Goal: Task Accomplishment & Management: Use online tool/utility

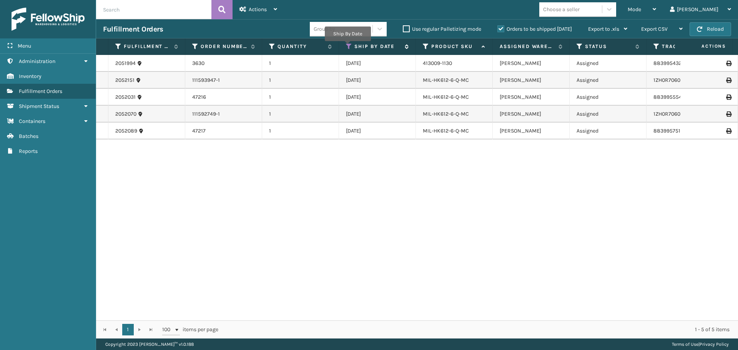
click at [347, 46] on icon at bounding box center [349, 46] width 6 height 7
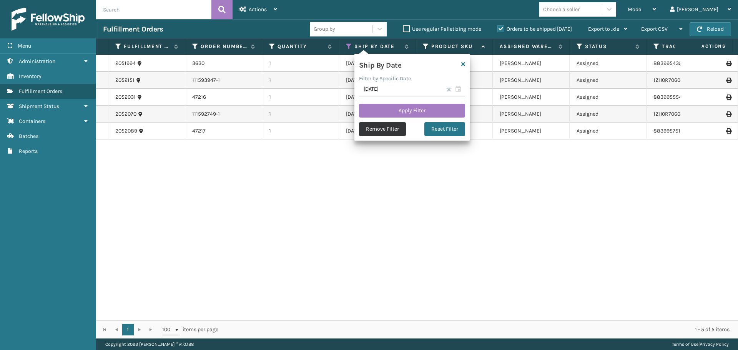
click at [373, 128] on button "Remove Filter" at bounding box center [382, 129] width 47 height 14
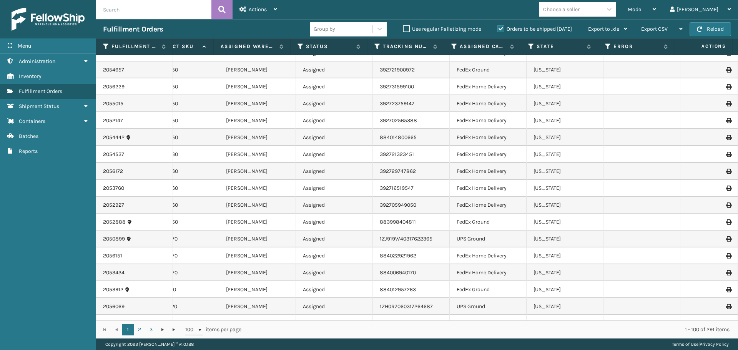
scroll to position [0, 279]
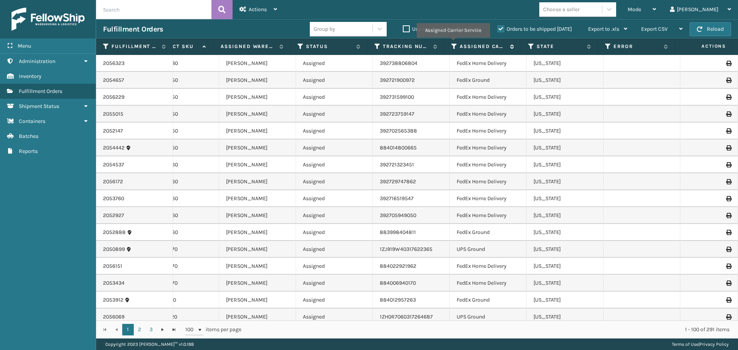
click at [453, 43] on icon at bounding box center [454, 46] width 6 height 7
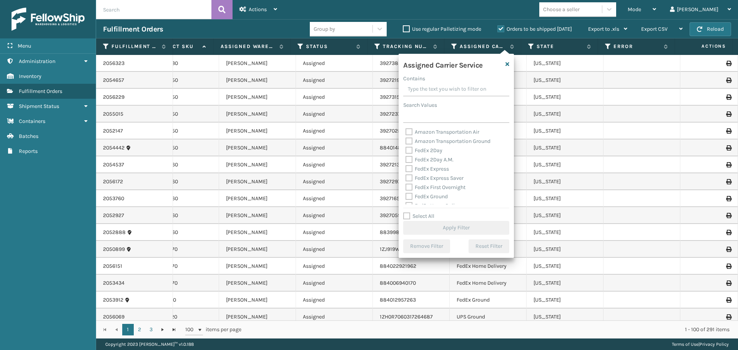
scroll to position [38, 0]
click at [406, 161] on label "FedEx Ground" at bounding box center [426, 158] width 42 height 7
click at [406, 159] on input "FedEx Ground" at bounding box center [405, 156] width 0 height 5
checkbox input "true"
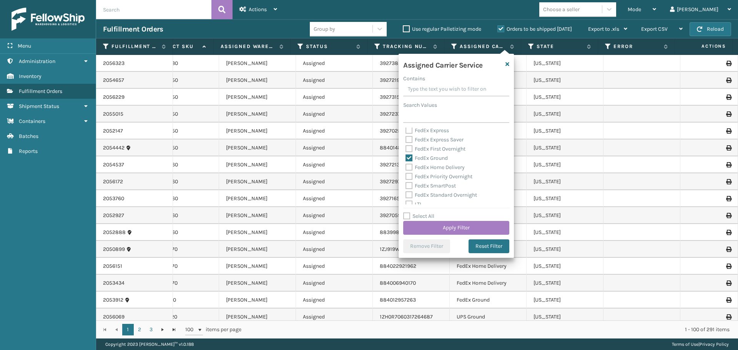
click at [410, 171] on div "FedEx Home Delivery" at bounding box center [455, 167] width 101 height 9
click at [407, 171] on div "FedEx Home Delivery" at bounding box center [455, 167] width 101 height 9
click at [413, 167] on label "FedEx Home Delivery" at bounding box center [434, 167] width 59 height 7
click at [406, 167] on input "FedEx Home Delivery" at bounding box center [405, 165] width 0 height 5
checkbox input "true"
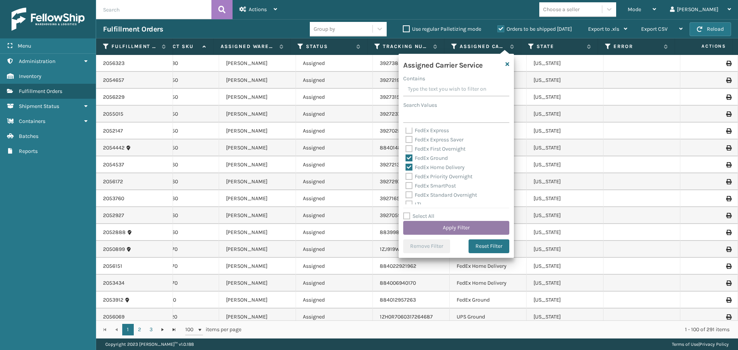
click at [437, 226] on button "Apply Filter" at bounding box center [456, 228] width 106 height 14
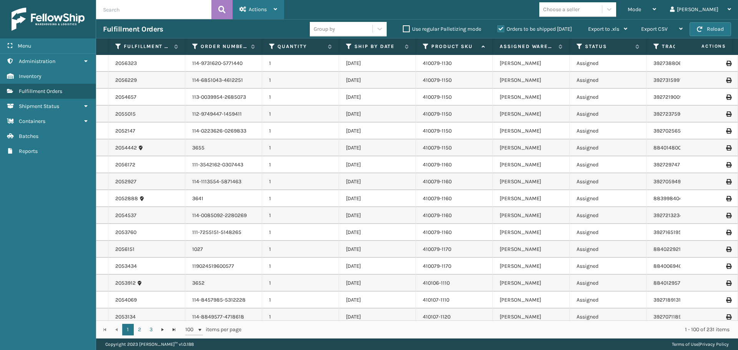
click at [279, 6] on div "Actions Settings Remove All Filters Export Labels Bulk Print Close Out Palletiz…" at bounding box center [257, 9] width 51 height 19
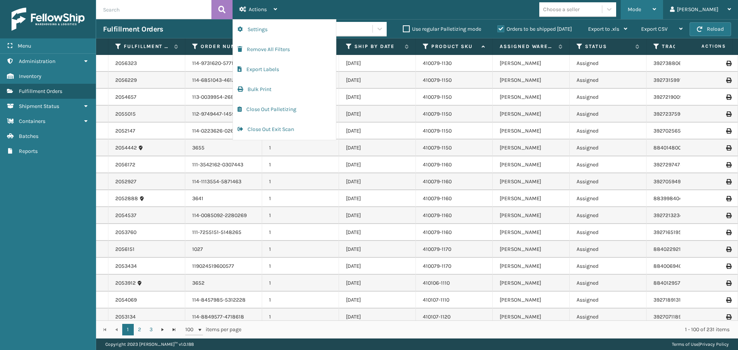
click at [656, 15] on div "Mode" at bounding box center [641, 9] width 28 height 19
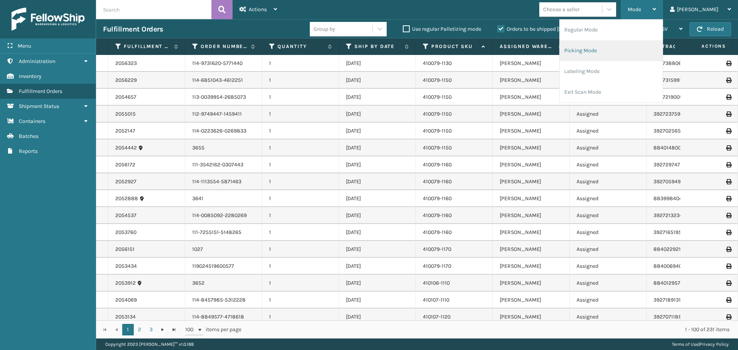
click at [617, 55] on li "Picking Mode" at bounding box center [610, 50] width 103 height 21
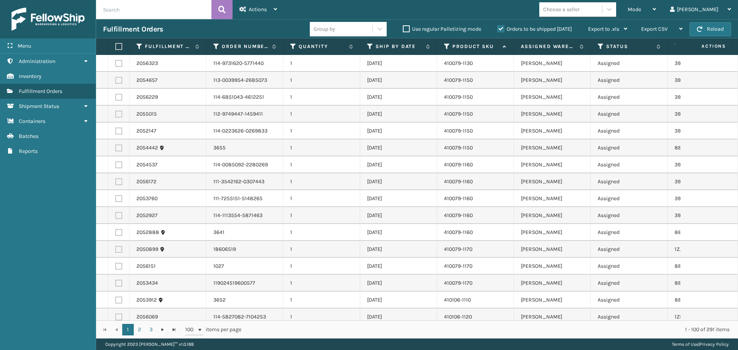
drag, startPoint x: 491, startPoint y: 314, endPoint x: 493, endPoint y: 318, distance: 5.2
click at [491, 314] on div "410106-1120" at bounding box center [475, 317] width 63 height 8
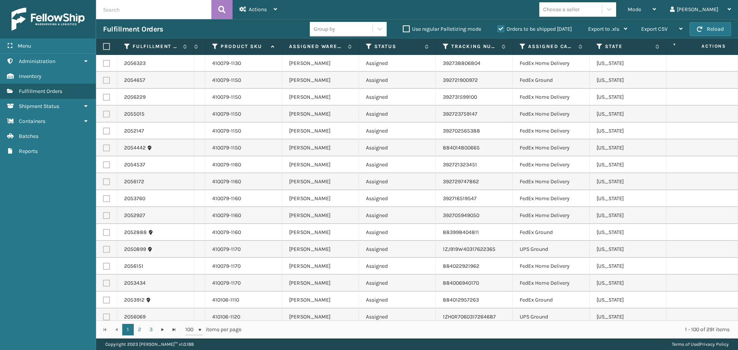
scroll to position [0, 0]
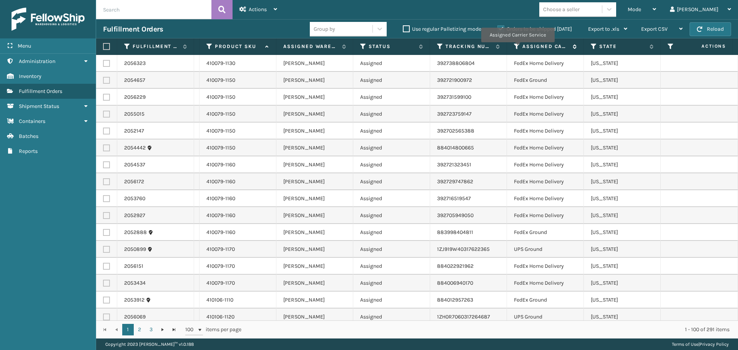
click at [517, 48] on icon at bounding box center [517, 46] width 6 height 7
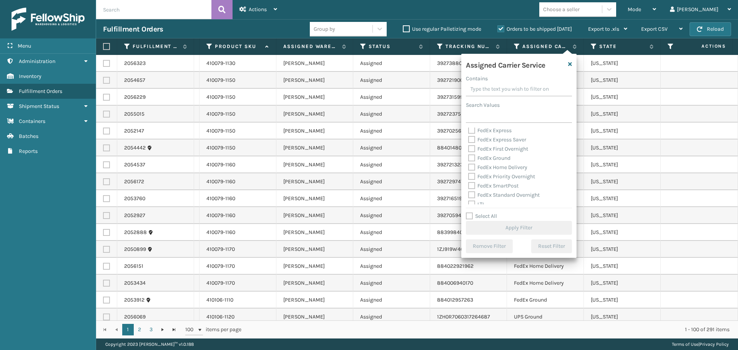
click at [475, 159] on label "FedEx Ground" at bounding box center [489, 158] width 42 height 7
click at [468, 159] on input "FedEx Ground" at bounding box center [468, 156] width 0 height 5
checkbox input "true"
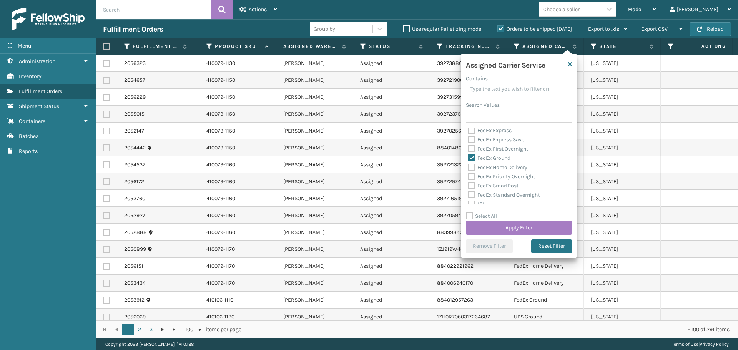
click at [473, 166] on label "FedEx Home Delivery" at bounding box center [497, 167] width 59 height 7
click at [468, 166] on input "FedEx Home Delivery" at bounding box center [468, 165] width 0 height 5
checkbox input "true"
click at [491, 227] on button "Apply Filter" at bounding box center [519, 228] width 106 height 14
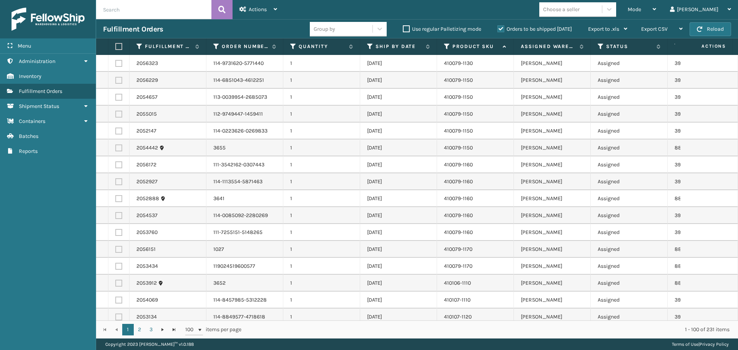
click at [119, 47] on label at bounding box center [117, 46] width 5 height 7
click at [116, 47] on input "checkbox" at bounding box center [115, 46] width 0 height 5
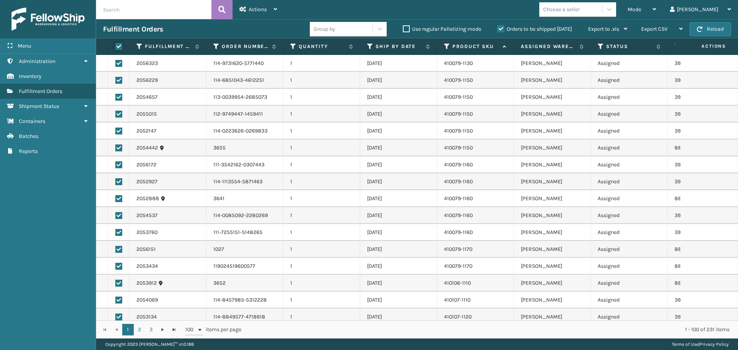
checkbox input "true"
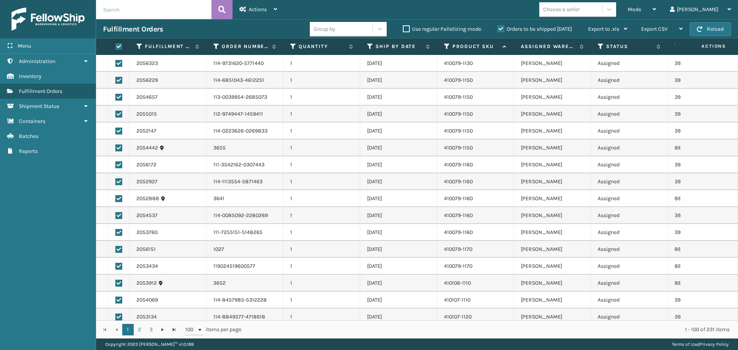
checkbox input "true"
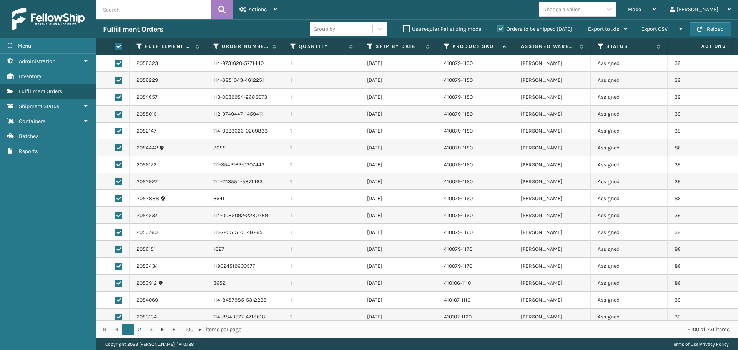
checkbox input "true"
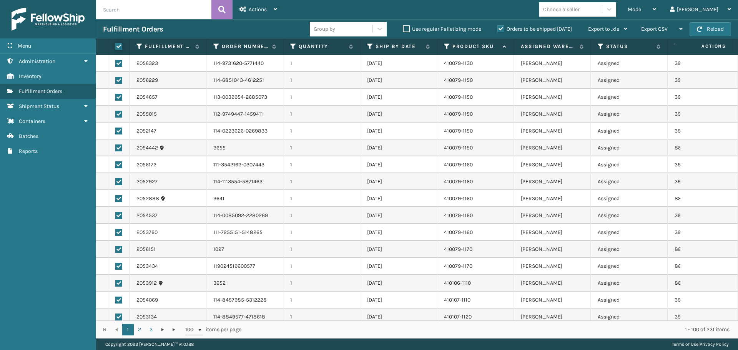
checkbox input "true"
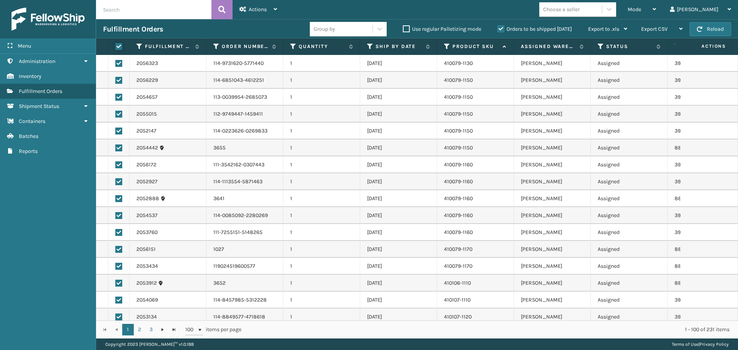
checkbox input "true"
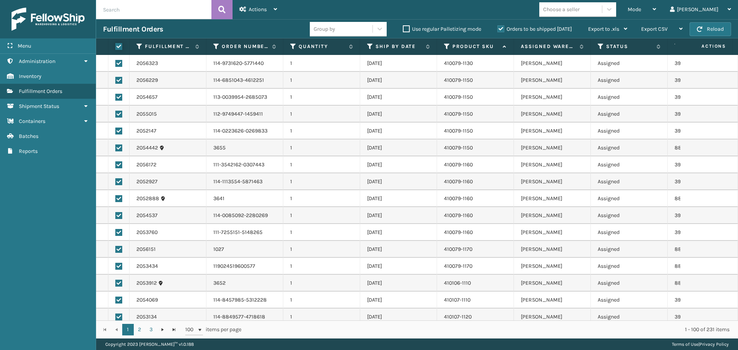
checkbox input "true"
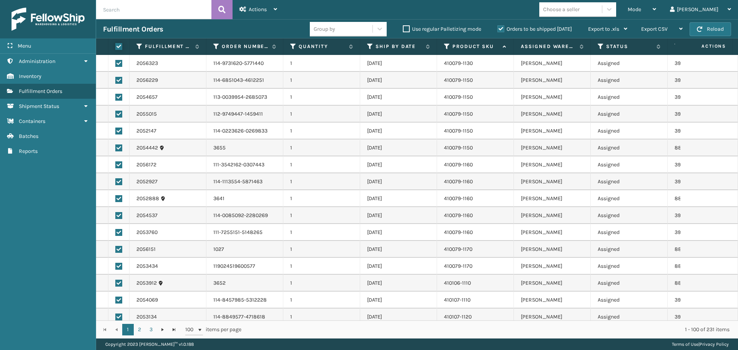
checkbox input "true"
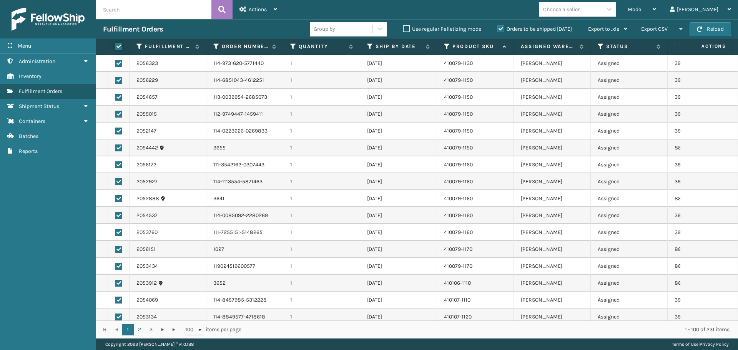
checkbox input "true"
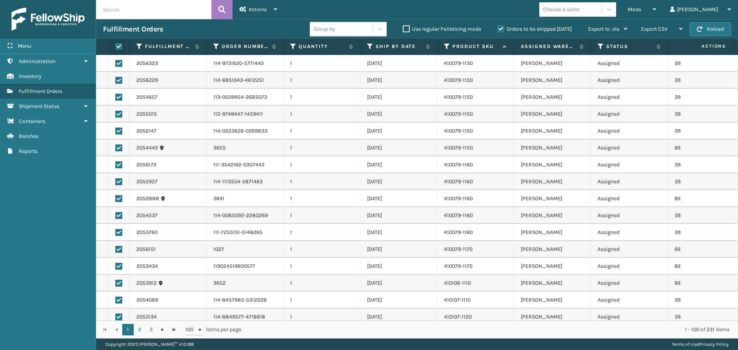
checkbox input "true"
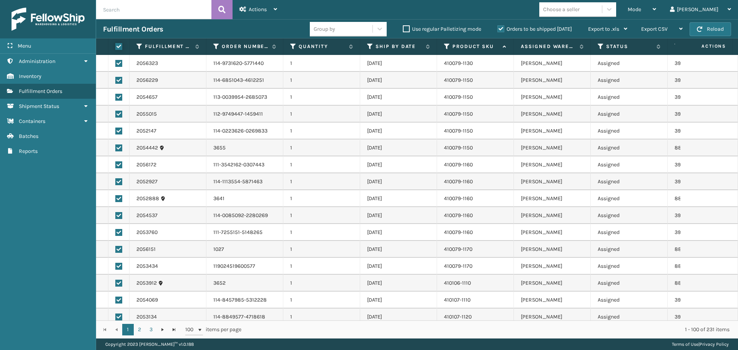
checkbox input "true"
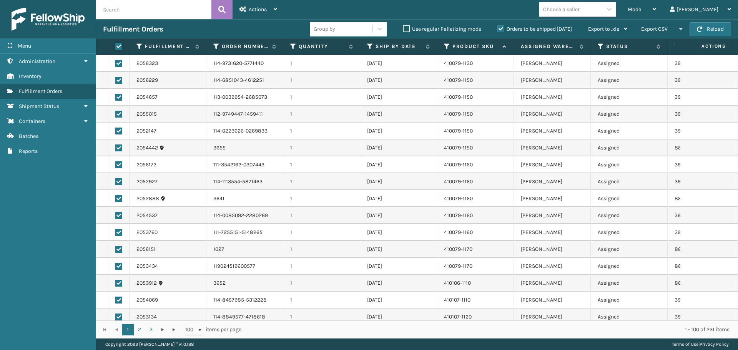
checkbox input "true"
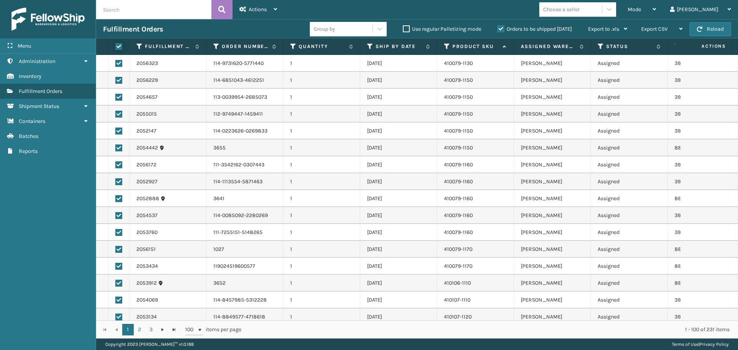
checkbox input "true"
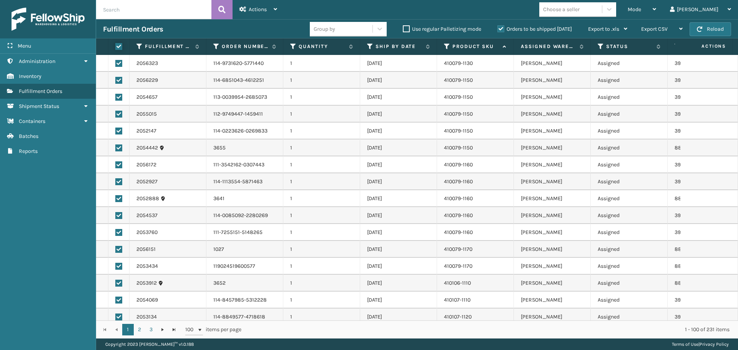
checkbox input "true"
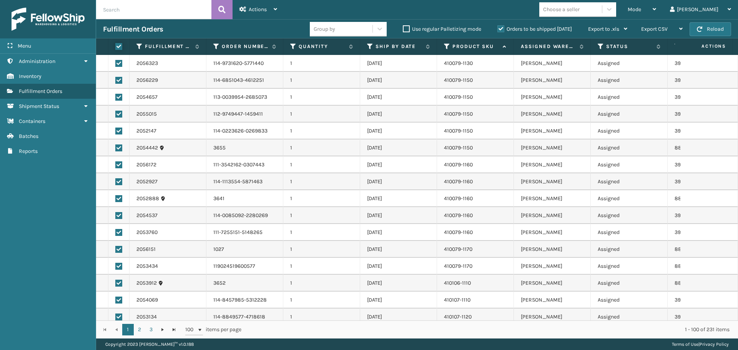
checkbox input "true"
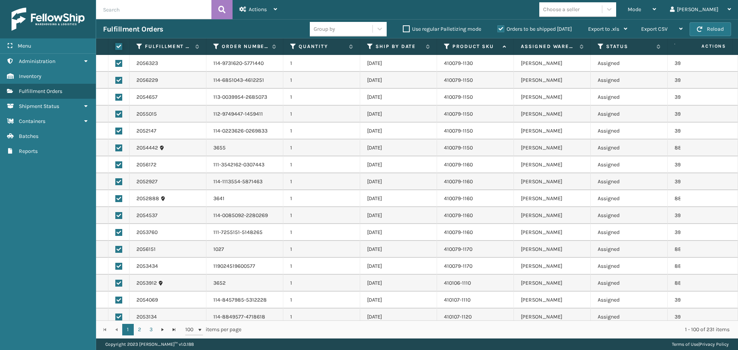
checkbox input "true"
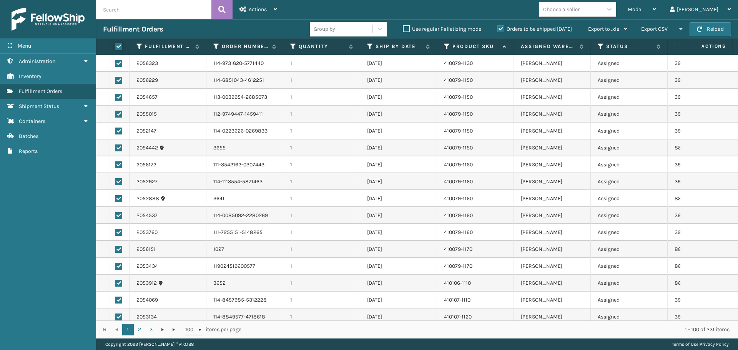
checkbox input "true"
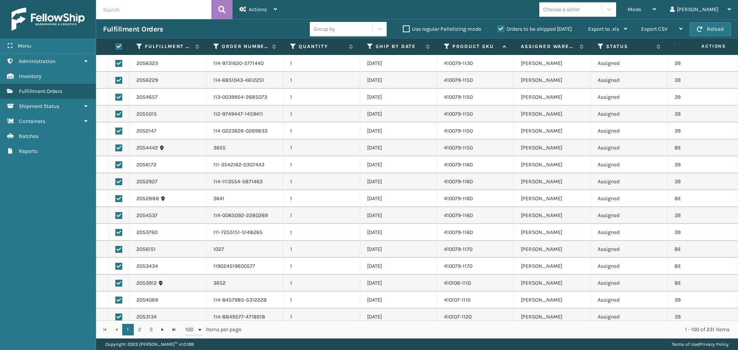
checkbox input "true"
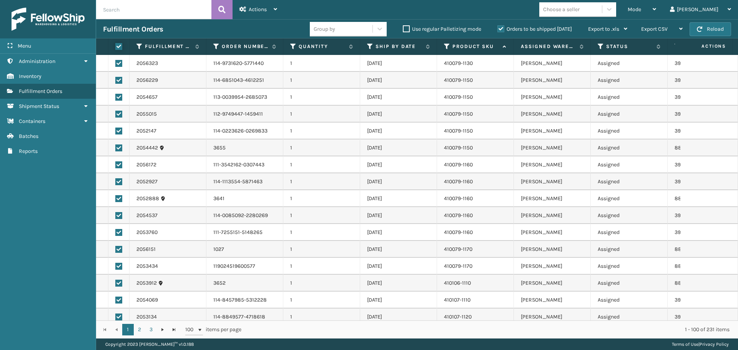
checkbox input "true"
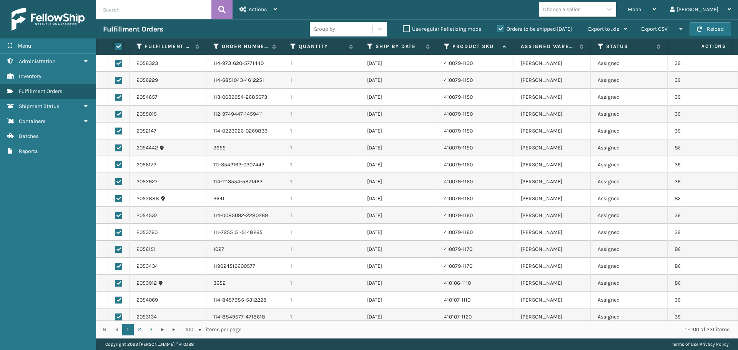
checkbox input "true"
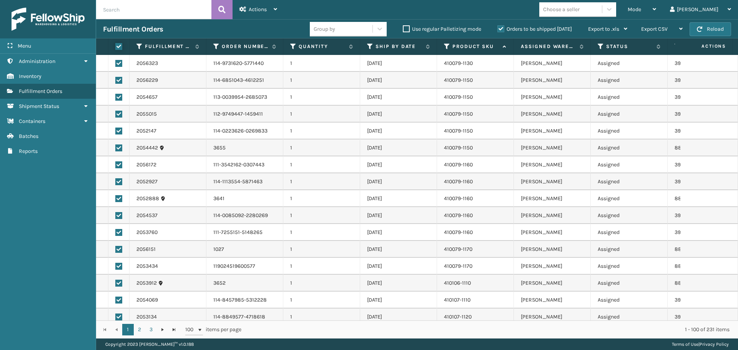
checkbox input "true"
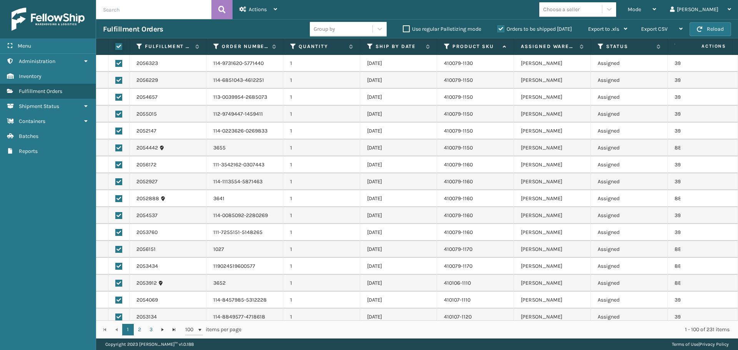
checkbox input "true"
click at [267, 6] on div "Actions" at bounding box center [258, 9] width 38 height 19
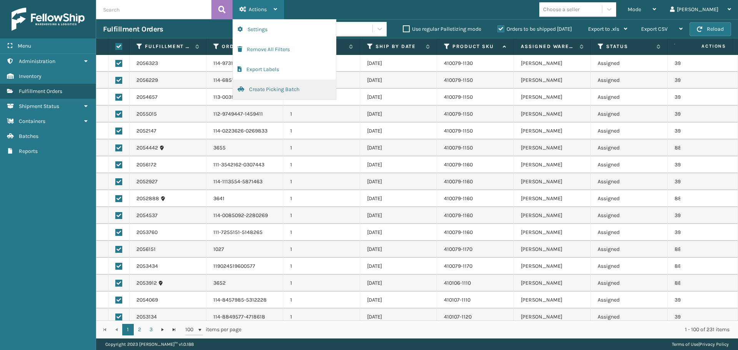
click at [283, 90] on button "Create Picking Batch" at bounding box center [284, 90] width 103 height 20
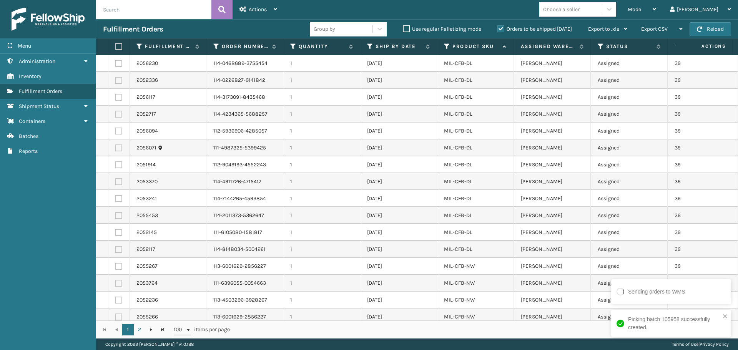
click at [119, 45] on label at bounding box center [117, 46] width 5 height 7
click at [116, 45] on input "checkbox" at bounding box center [115, 46] width 0 height 5
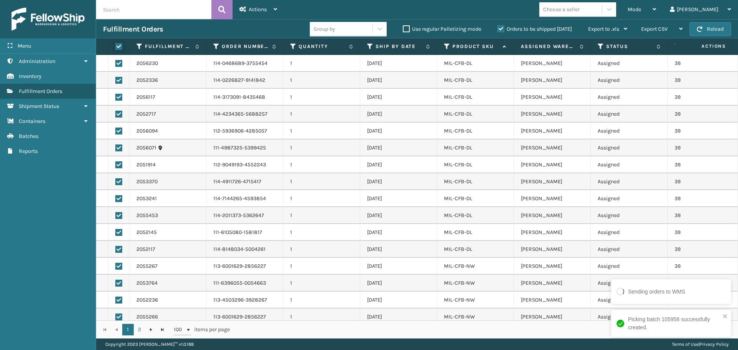
checkbox input "true"
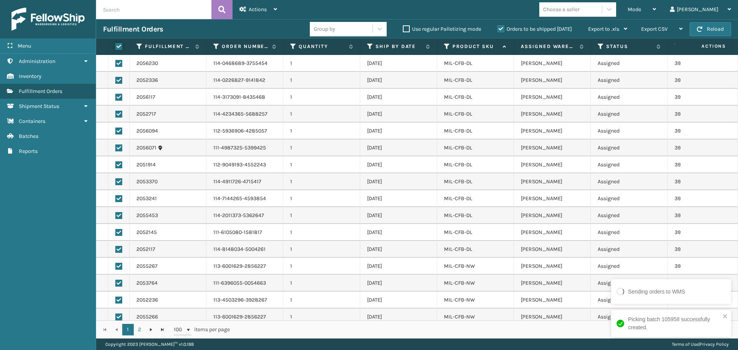
checkbox input "true"
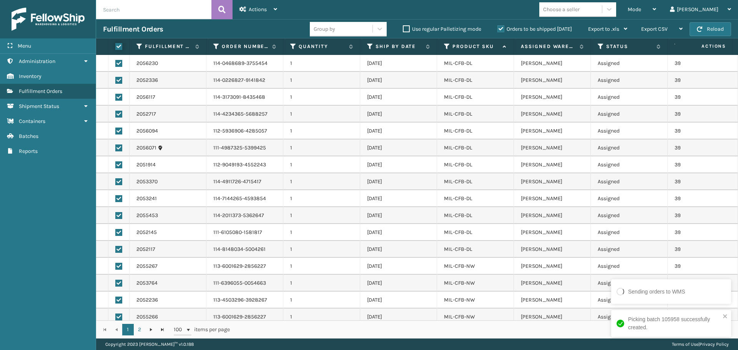
checkbox input "true"
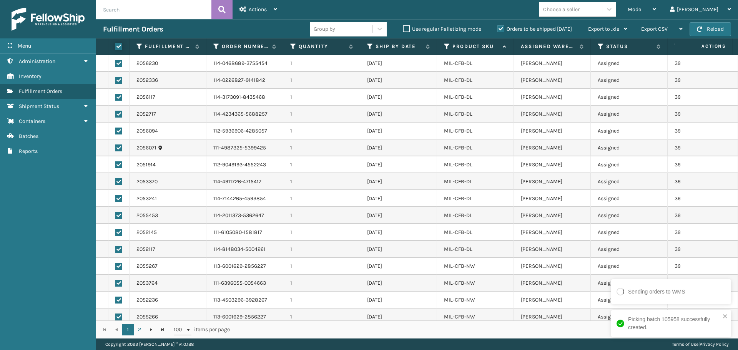
checkbox input "true"
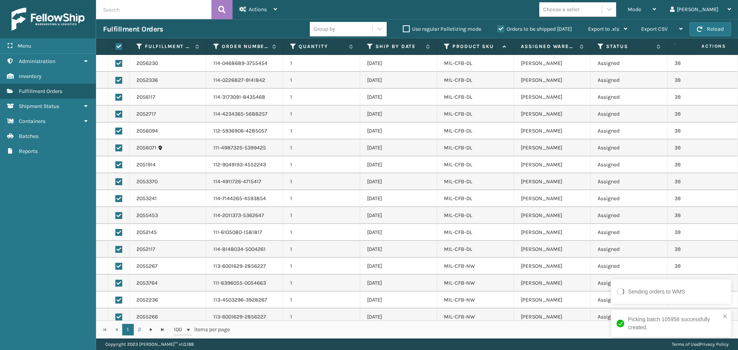
checkbox input "true"
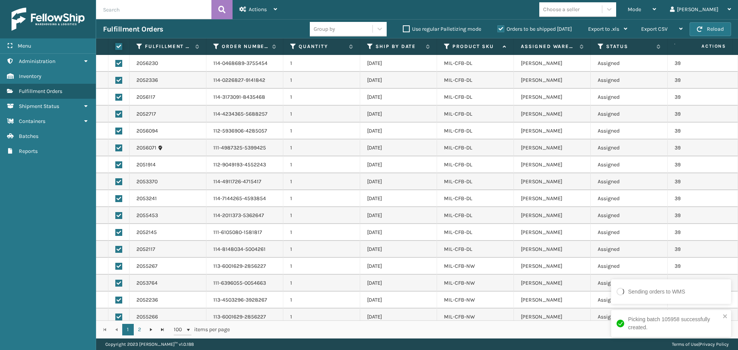
checkbox input "true"
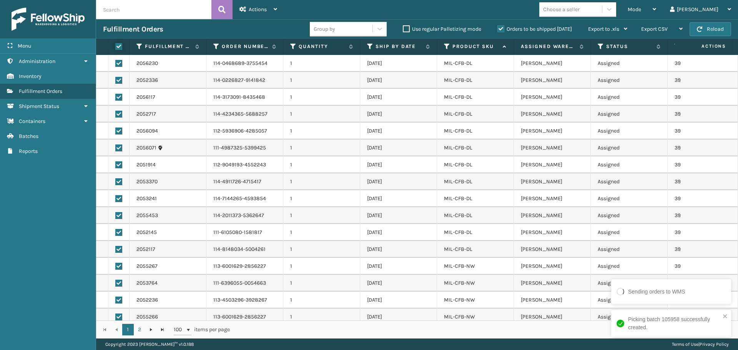
checkbox input "true"
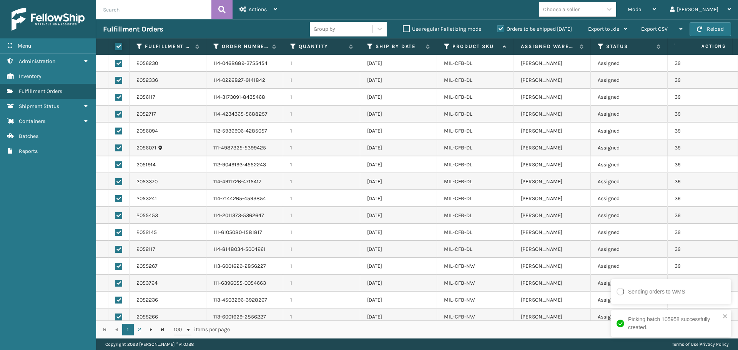
checkbox input "true"
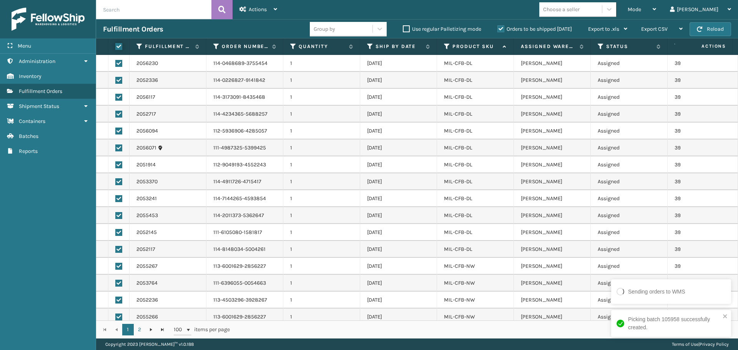
checkbox input "true"
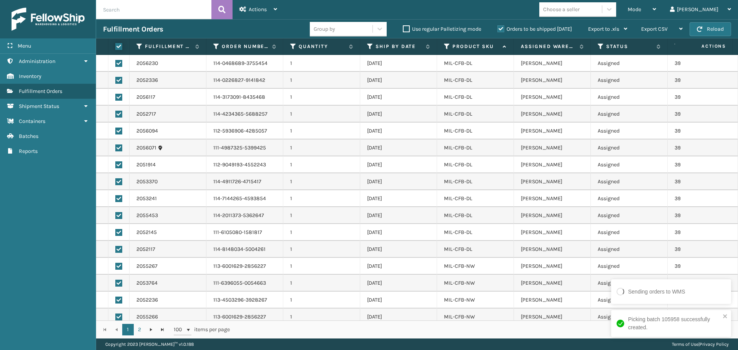
checkbox input "true"
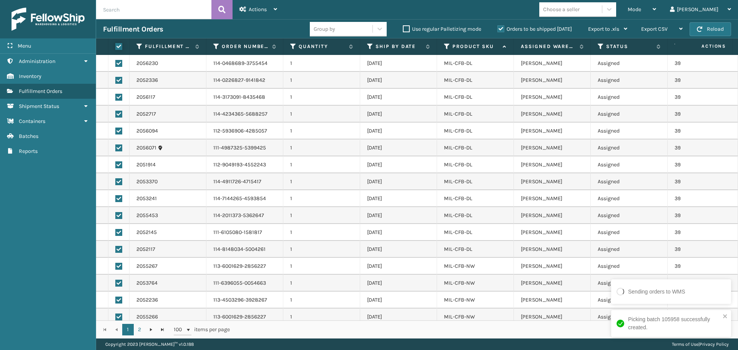
checkbox input "true"
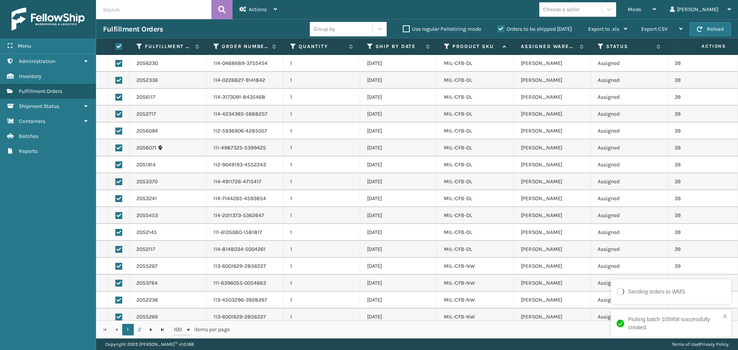
checkbox input "true"
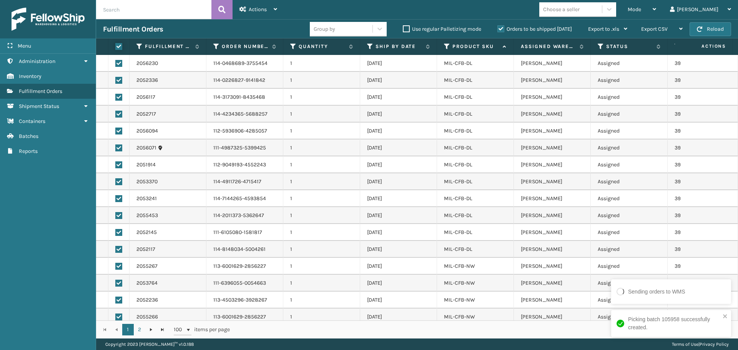
checkbox input "true"
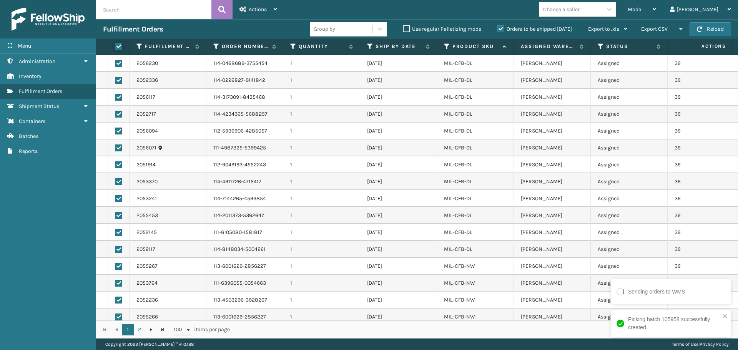
checkbox input "true"
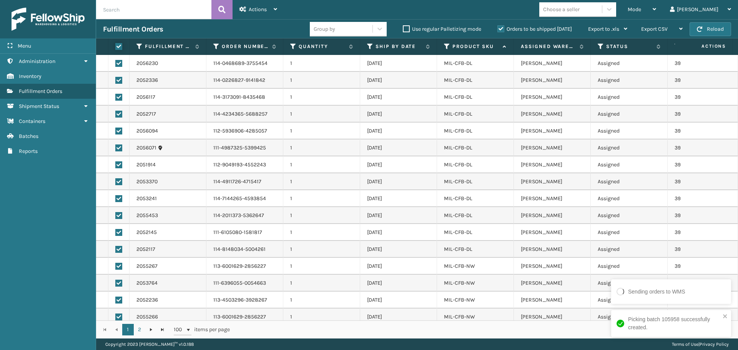
checkbox input "true"
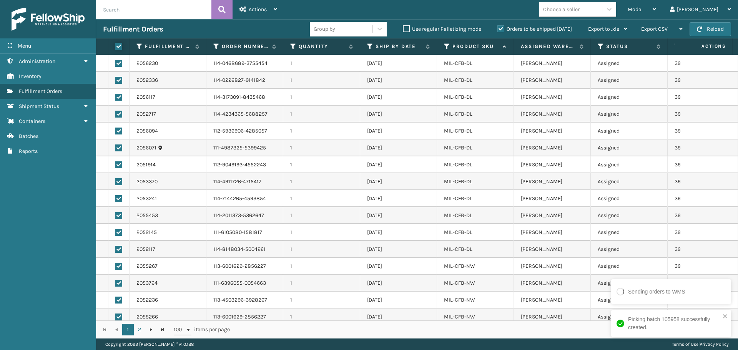
checkbox input "true"
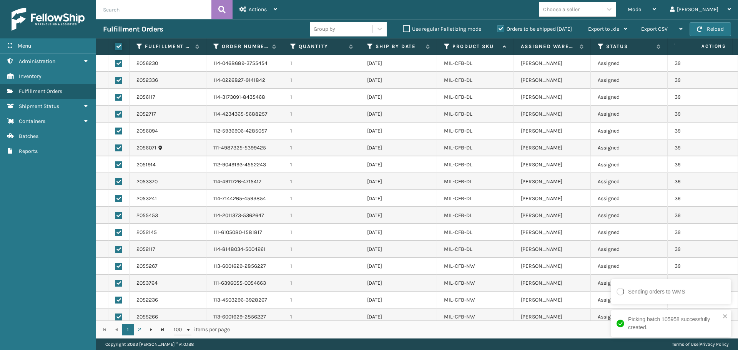
checkbox input "true"
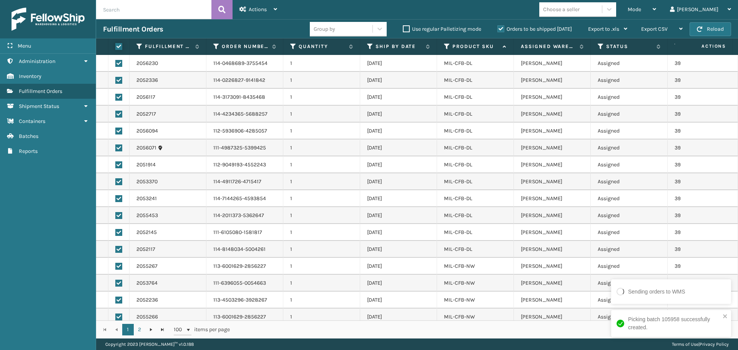
checkbox input "true"
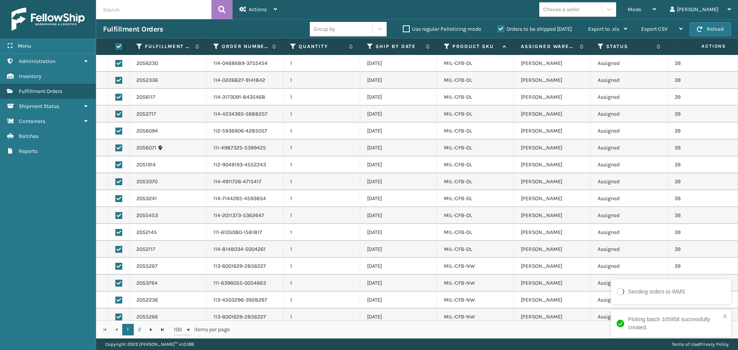
checkbox input "true"
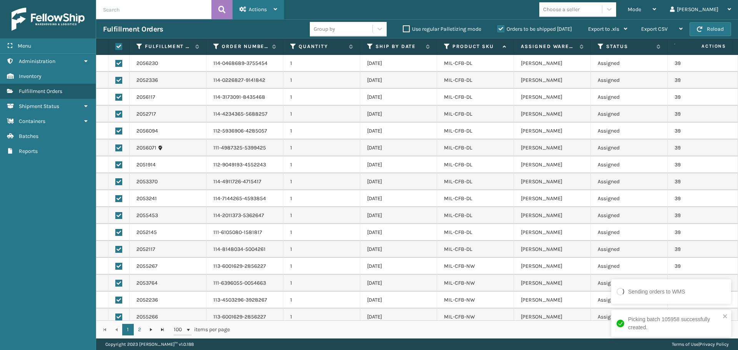
click at [265, 2] on div "Actions" at bounding box center [258, 9] width 38 height 19
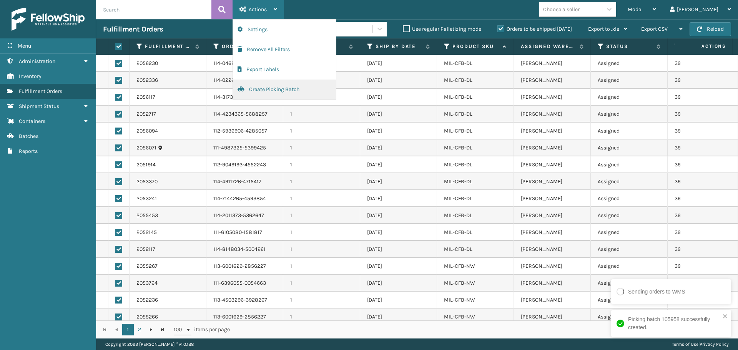
click at [281, 88] on button "Create Picking Batch" at bounding box center [284, 90] width 103 height 20
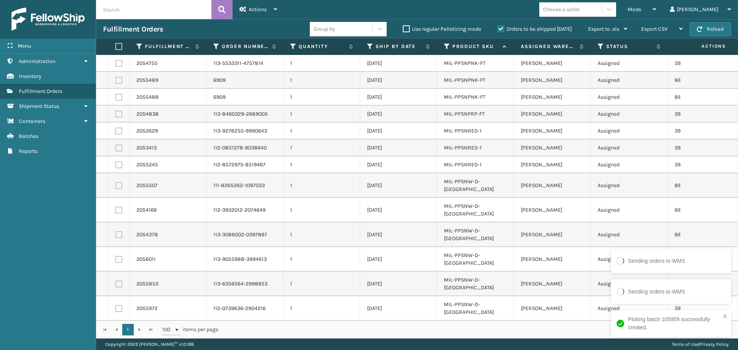
click at [117, 46] on label at bounding box center [117, 46] width 5 height 7
click at [116, 46] on input "checkbox" at bounding box center [115, 46] width 0 height 5
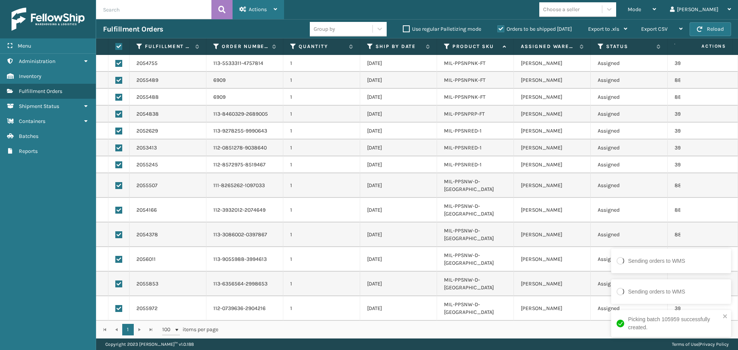
click at [279, 6] on div "Actions Settings Remove All Filters Export Labels Create Picking Batch" at bounding box center [257, 9] width 51 height 19
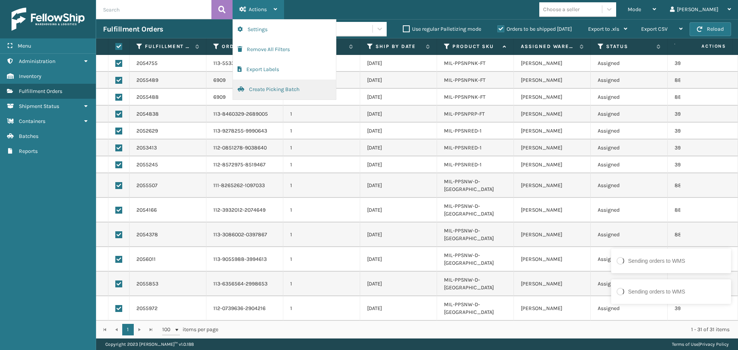
click at [278, 85] on button "Create Picking Batch" at bounding box center [284, 90] width 103 height 20
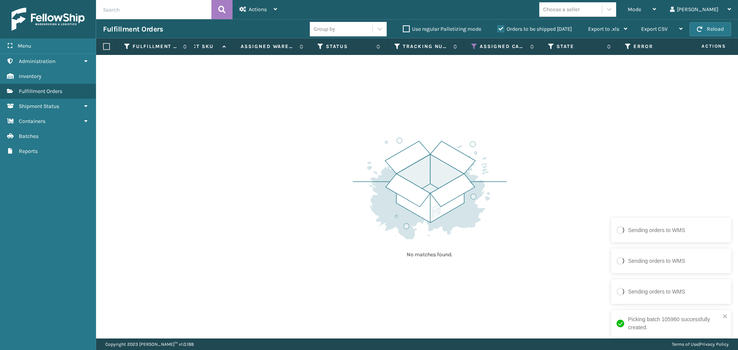
scroll to position [0, 300]
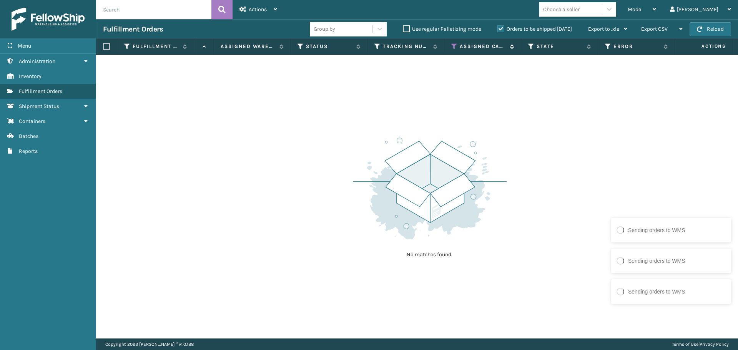
click at [453, 46] on icon at bounding box center [454, 46] width 6 height 7
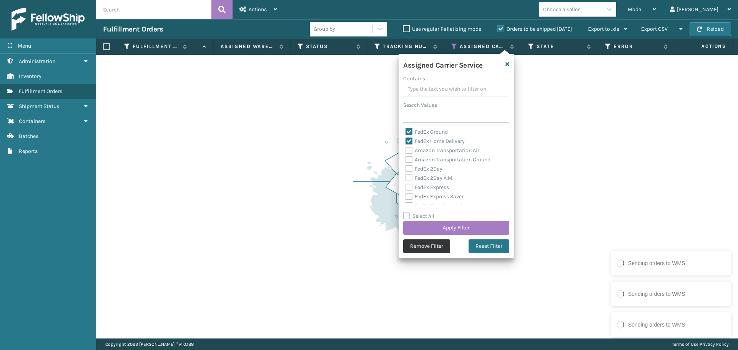
click at [432, 243] on button "Remove Filter" at bounding box center [426, 246] width 47 height 14
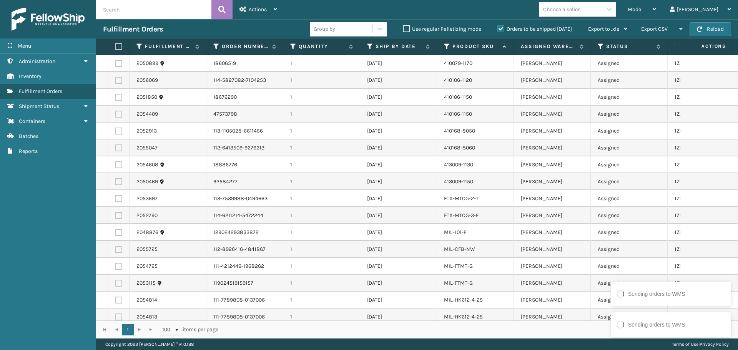
click at [120, 48] on label at bounding box center [117, 46] width 5 height 7
click at [116, 48] on input "checkbox" at bounding box center [115, 46] width 0 height 5
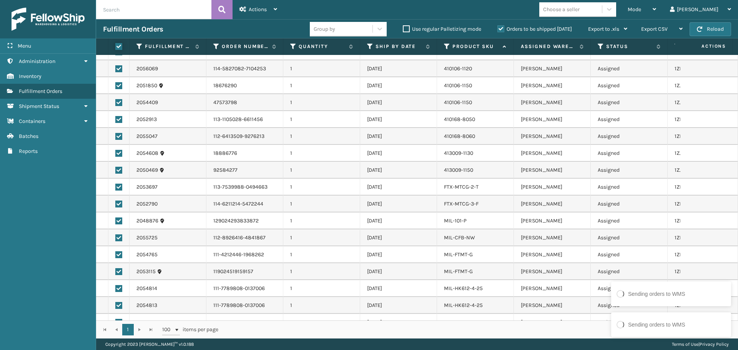
scroll to position [0, 0]
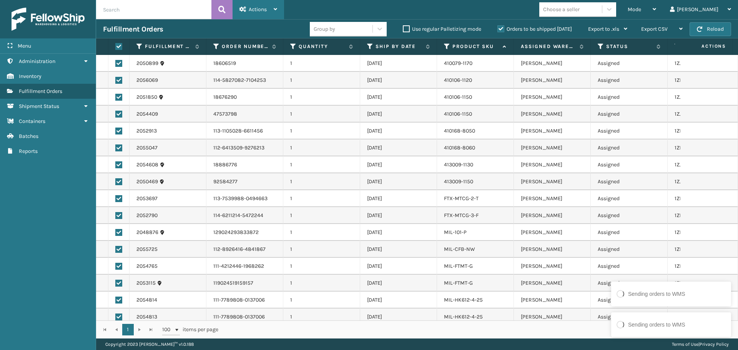
click at [264, 8] on span "Actions" at bounding box center [258, 9] width 18 height 7
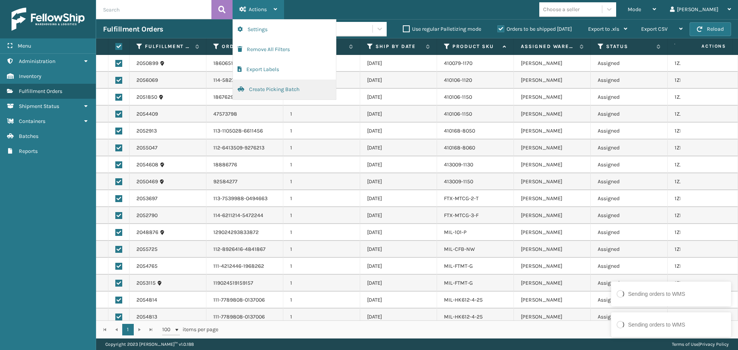
click at [272, 92] on button "Create Picking Batch" at bounding box center [284, 90] width 103 height 20
